Goal: Navigation & Orientation: Understand site structure

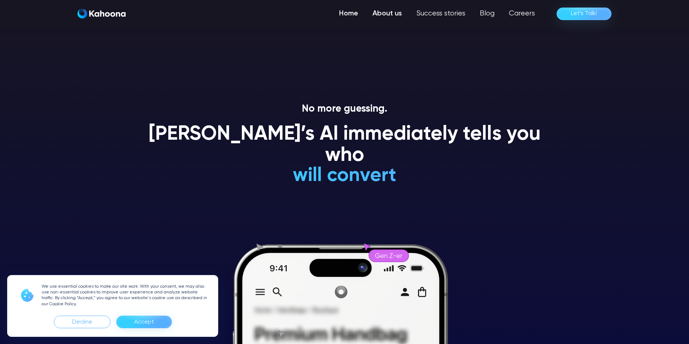
click at [397, 14] on link "About us" at bounding box center [388, 13] width 44 height 14
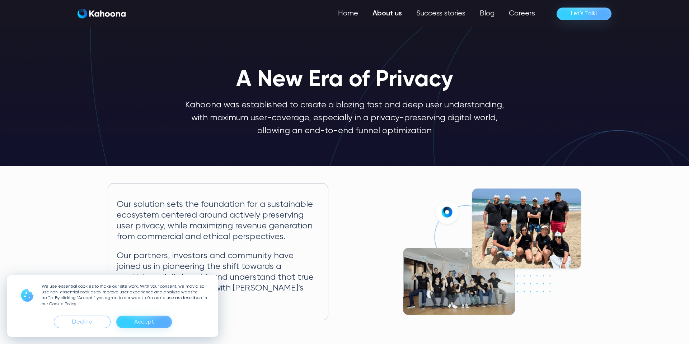
click at [120, 15] on img "home" at bounding box center [102, 14] width 48 height 10
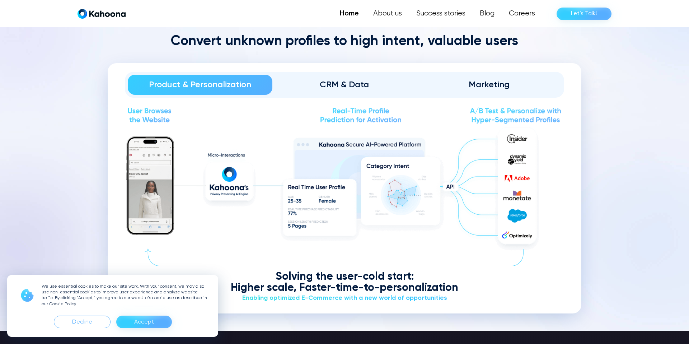
click at [151, 326] on div "Accept" at bounding box center [144, 321] width 20 height 11
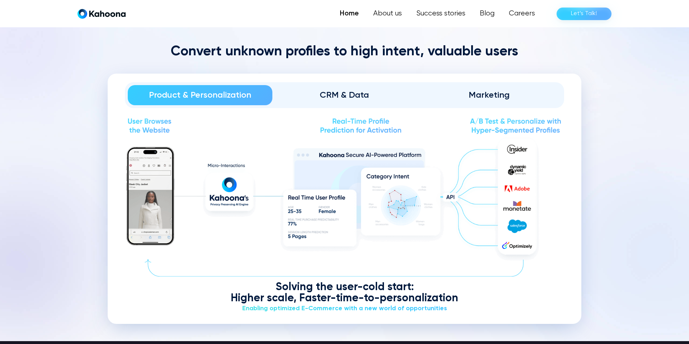
scroll to position [859, 0]
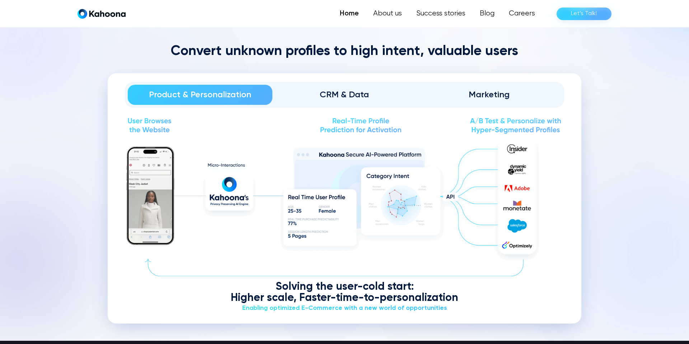
click at [352, 92] on div "CRM & Data" at bounding box center [345, 94] width 125 height 11
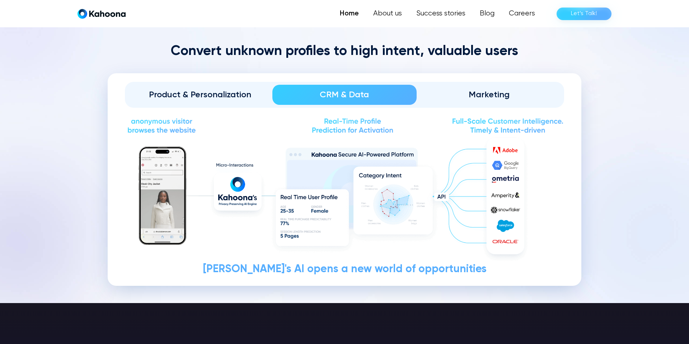
click at [486, 89] on div "Marketing" at bounding box center [489, 94] width 125 height 11
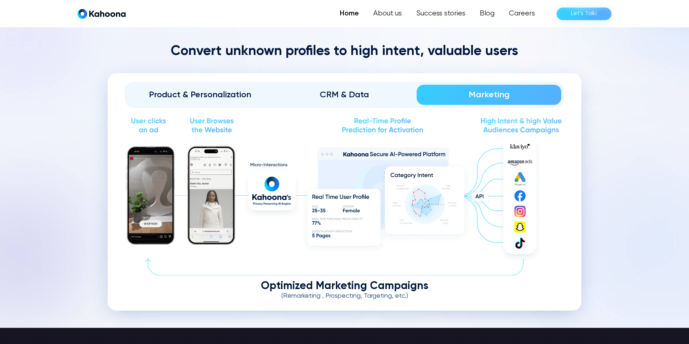
click at [214, 101] on link "Product & Personalization" at bounding box center [200, 95] width 145 height 20
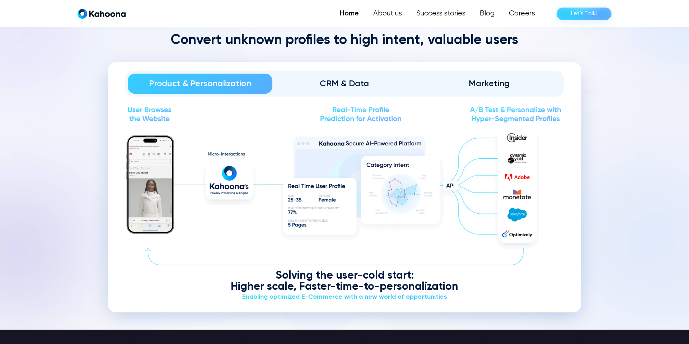
scroll to position [871, 0]
click at [160, 120] on img at bounding box center [345, 114] width 440 height 18
click at [156, 112] on img at bounding box center [345, 114] width 440 height 18
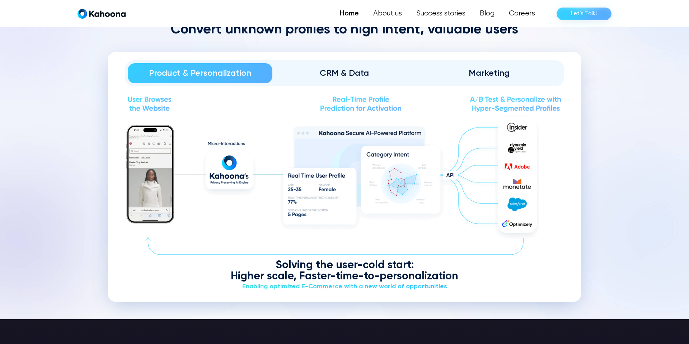
scroll to position [880, 0]
